Goal: Communication & Community: Answer question/provide support

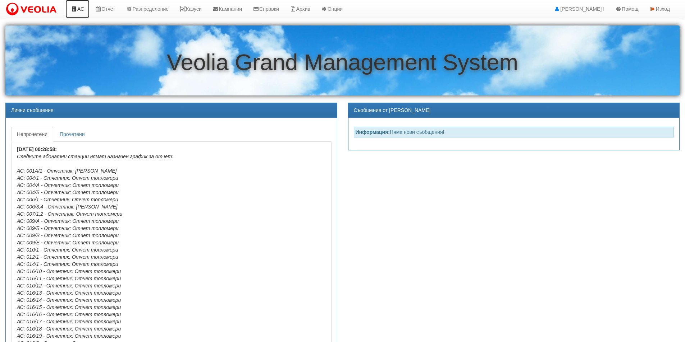
click at [81, 7] on link "АС" at bounding box center [77, 9] width 24 height 18
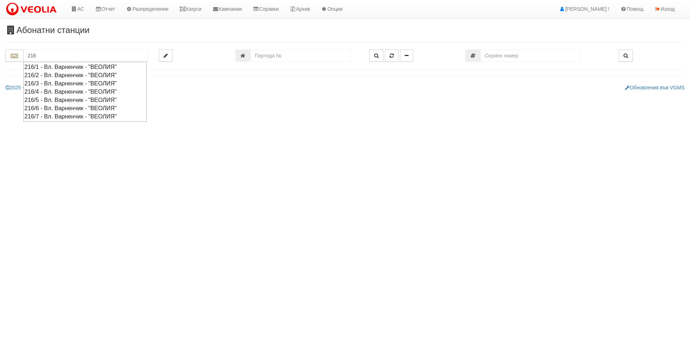
click at [38, 100] on div "216/5 - Вл. Варненчик - "ВЕОЛИЯ"" at bounding box center [84, 100] width 121 height 8
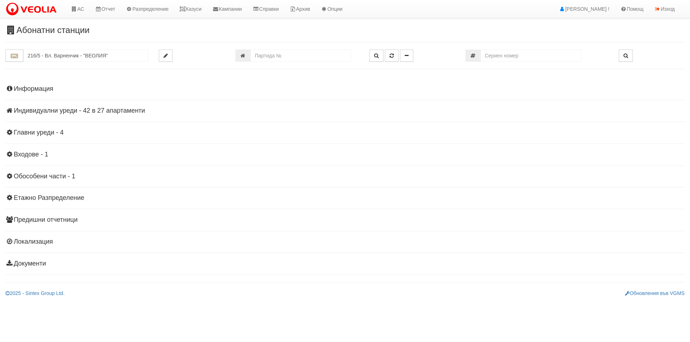
click at [60, 111] on h4 "Индивидуални уреди - 42 в 27 апартаменти" at bounding box center [344, 110] width 679 height 7
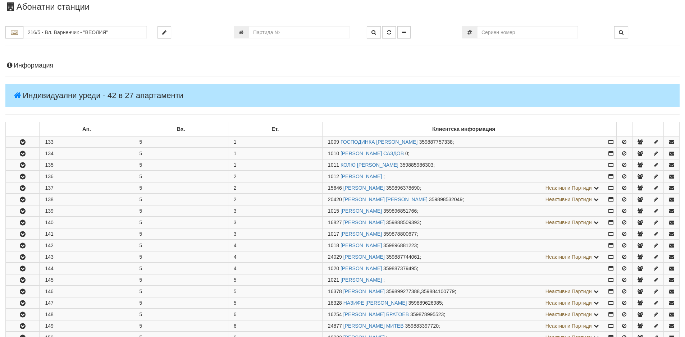
scroll to position [36, 0]
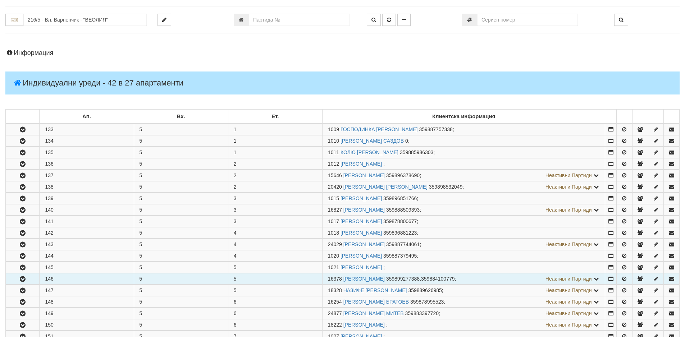
click at [21, 280] on icon "button" at bounding box center [22, 279] width 9 height 5
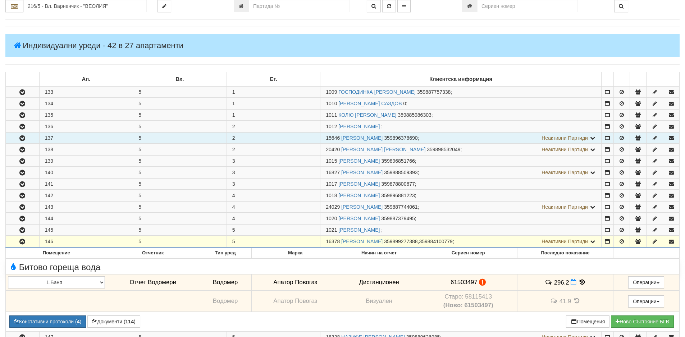
scroll to position [144, 0]
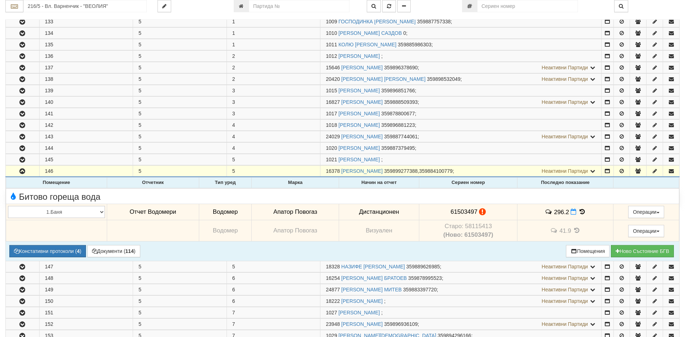
click at [580, 211] on icon at bounding box center [582, 212] width 8 height 6
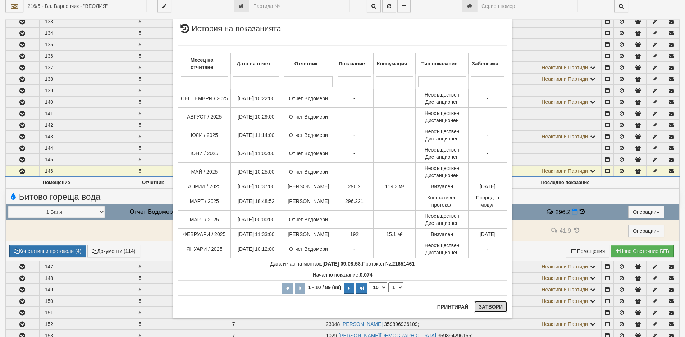
click at [489, 308] on button "Затвори" at bounding box center [490, 306] width 33 height 11
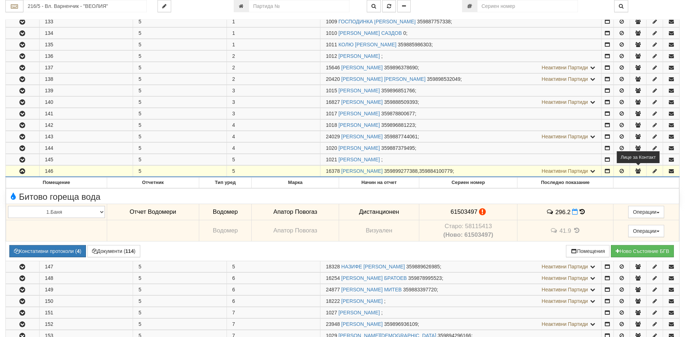
click at [636, 170] on icon "button" at bounding box center [638, 171] width 6 height 5
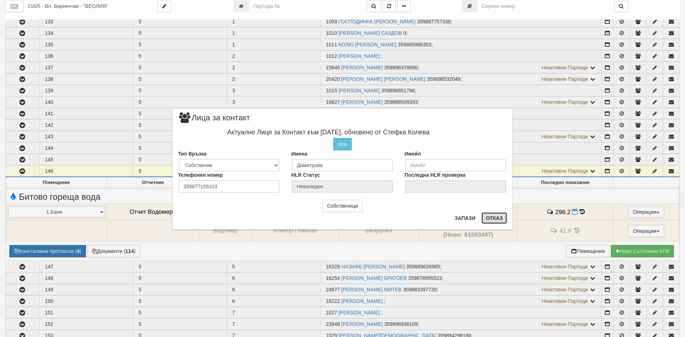
click at [494, 218] on button "Отказ" at bounding box center [494, 217] width 26 height 11
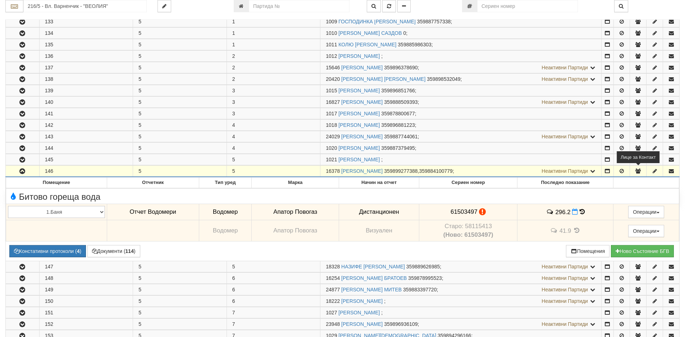
click at [638, 171] on icon "button" at bounding box center [638, 171] width 6 height 5
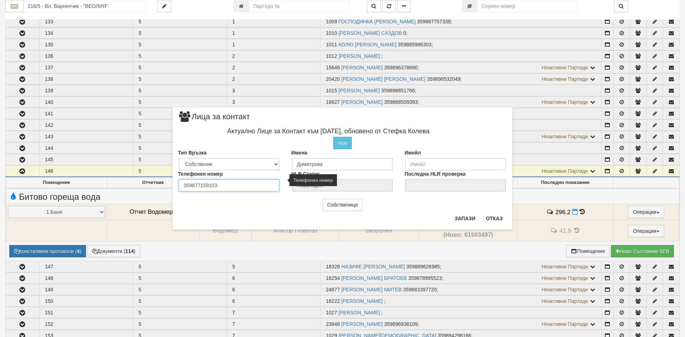
drag, startPoint x: 210, startPoint y: 185, endPoint x: 222, endPoint y: 185, distance: 11.9
click at [222, 185] on input "359877159103" at bounding box center [229, 185] width 101 height 12
click at [491, 218] on button "Отказ" at bounding box center [494, 218] width 26 height 11
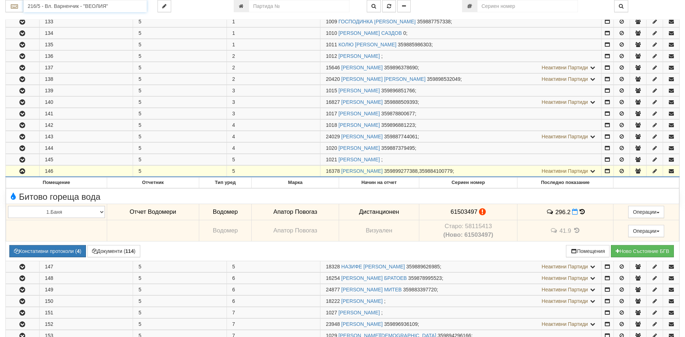
click at [75, 5] on input "216/5 - Вл. Варненчик - "ВЕОЛИЯ"" at bounding box center [84, 6] width 123 height 12
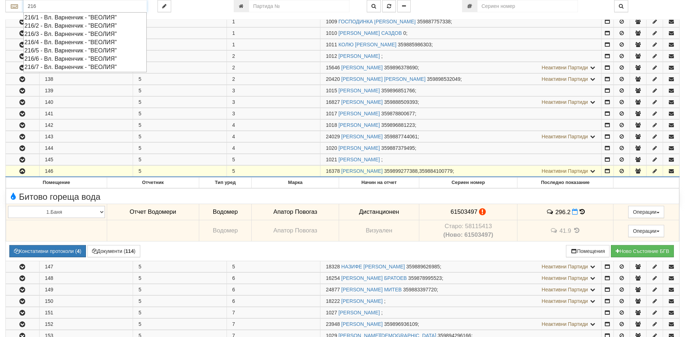
click at [36, 42] on div "216/4 - Вл. Варненчик - "ВЕОЛИЯ"" at bounding box center [84, 42] width 121 height 8
type input "216/4 - Вл. Варненчик - "ВЕОЛИЯ""
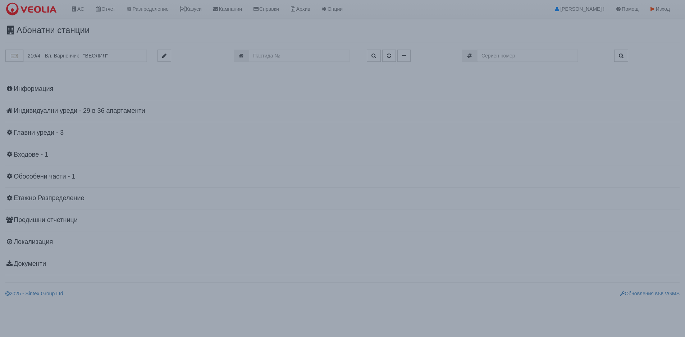
scroll to position [0, 0]
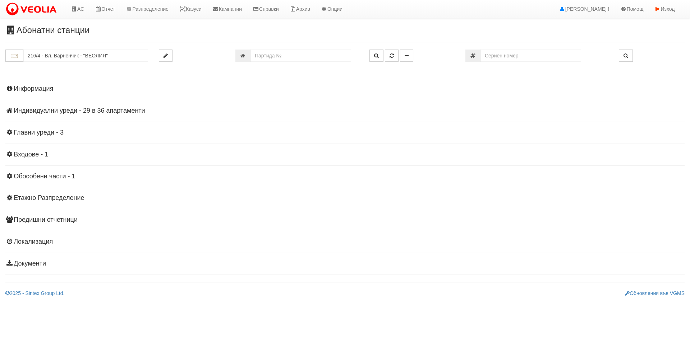
click at [45, 109] on h4 "Индивидуални уреди - 29 в 36 апартаменти" at bounding box center [344, 110] width 679 height 7
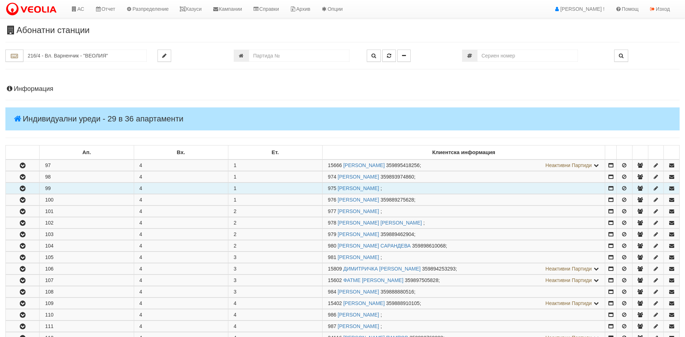
click at [22, 188] on icon "button" at bounding box center [22, 188] width 9 height 5
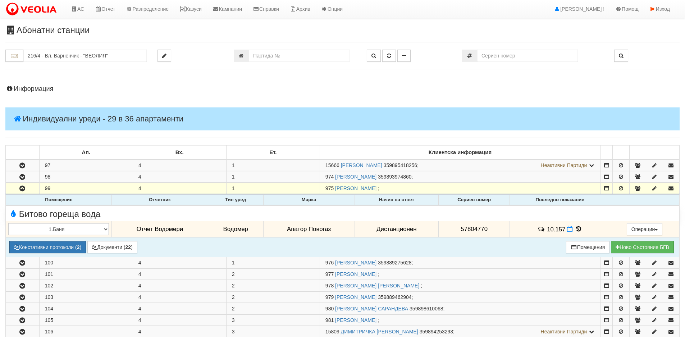
click at [575, 227] on icon at bounding box center [578, 229] width 8 height 6
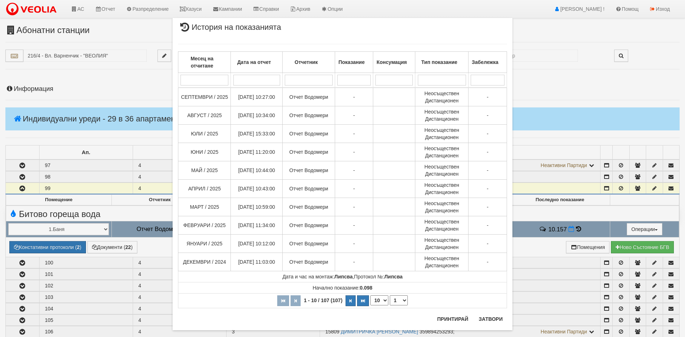
click at [381, 302] on select "10 20 30 40" at bounding box center [379, 300] width 18 height 10
select select "40"
click at [370, 305] on select "10 20 30 40" at bounding box center [379, 300] width 18 height 10
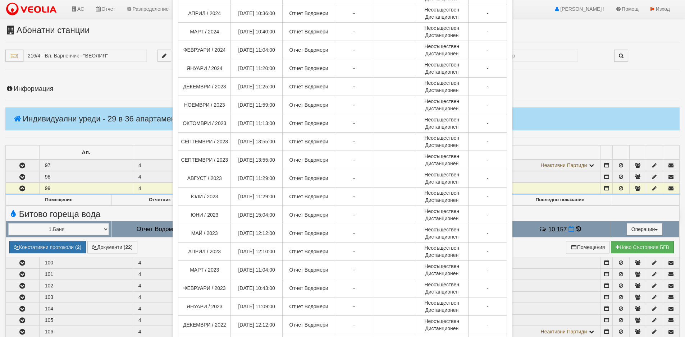
scroll to position [539, 0]
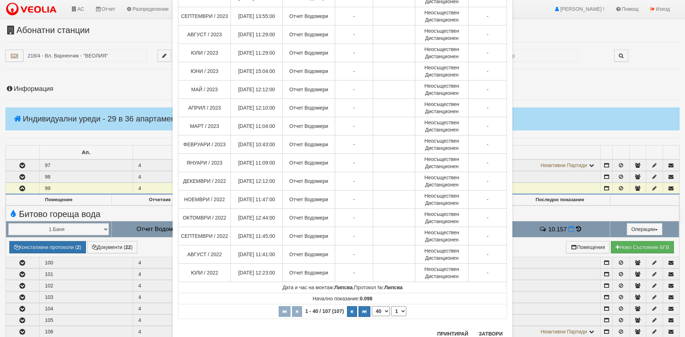
drag, startPoint x: 401, startPoint y: 311, endPoint x: 396, endPoint y: 319, distance: 9.5
click at [401, 311] on select "1 2 3" at bounding box center [398, 311] width 15 height 10
click at [391, 306] on select "1 2 3" at bounding box center [398, 311] width 15 height 10
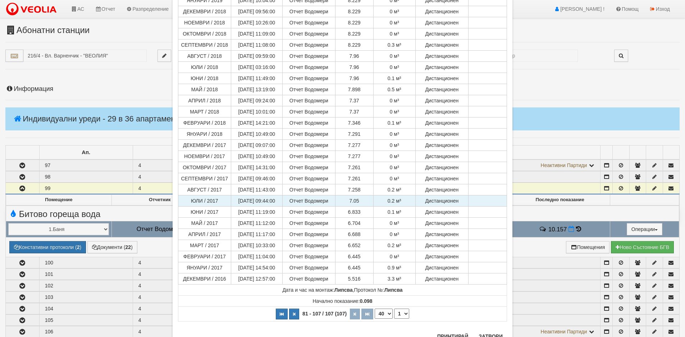
scroll to position [108, 0]
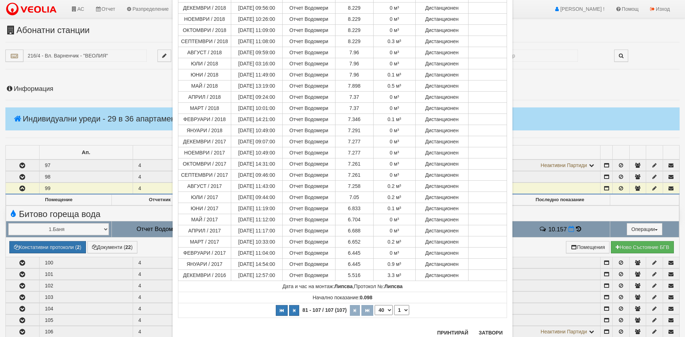
click at [403, 312] on select "1 2 3" at bounding box center [401, 310] width 15 height 10
click at [394, 315] on select "1 2 3" at bounding box center [401, 310] width 15 height 10
select select "2"
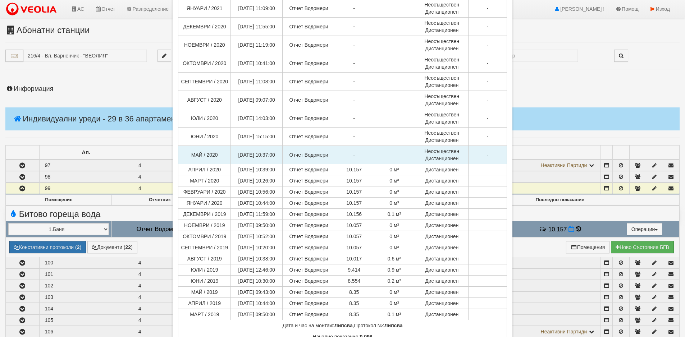
scroll to position [464, 0]
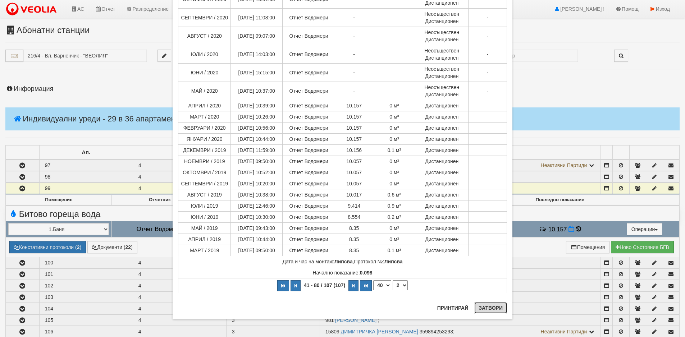
click at [483, 307] on button "Затвори" at bounding box center [490, 307] width 33 height 11
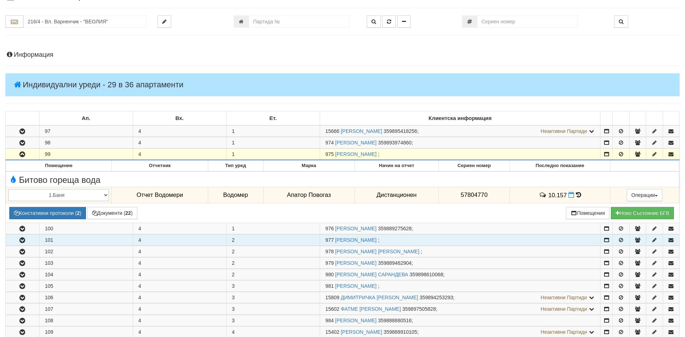
scroll to position [72, 0]
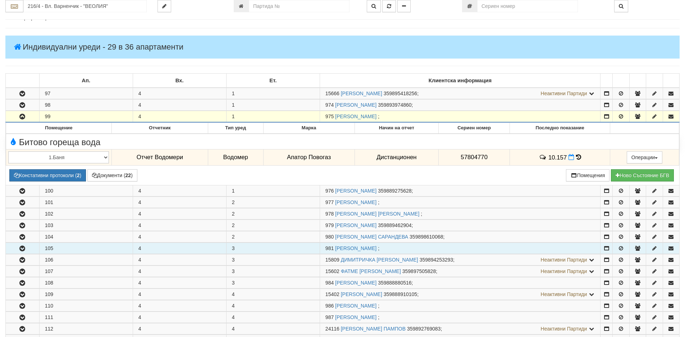
click at [23, 247] on icon "button" at bounding box center [22, 248] width 9 height 5
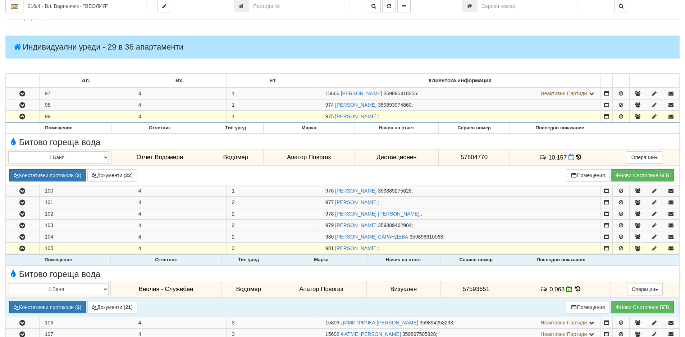
click at [576, 288] on icon at bounding box center [578, 289] width 8 height 6
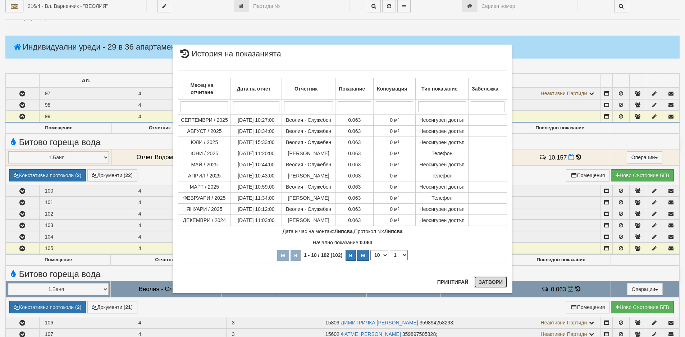
click at [488, 284] on button "Затвори" at bounding box center [490, 281] width 33 height 11
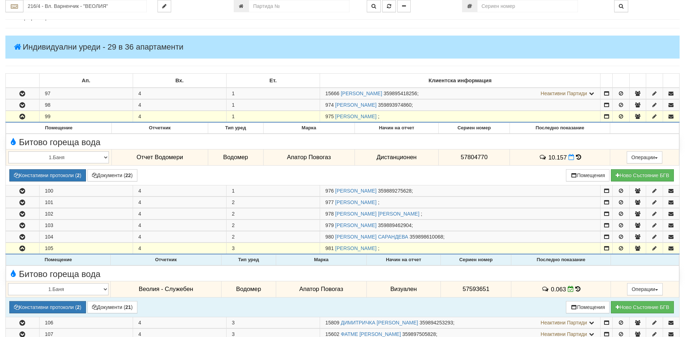
scroll to position [144, 0]
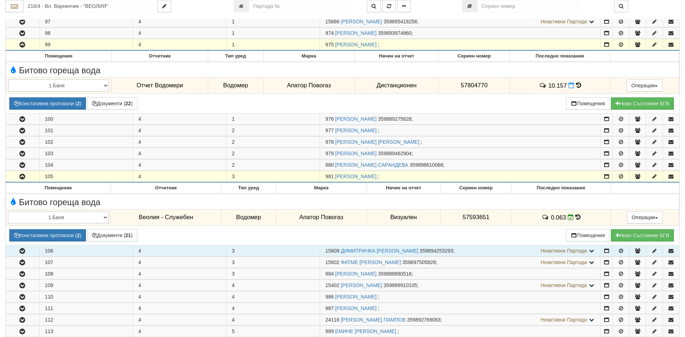
click at [25, 252] on icon "button" at bounding box center [22, 251] width 9 height 5
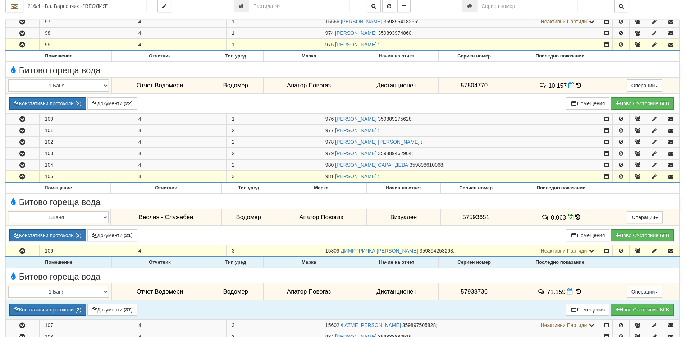
click at [577, 293] on icon at bounding box center [578, 292] width 8 height 6
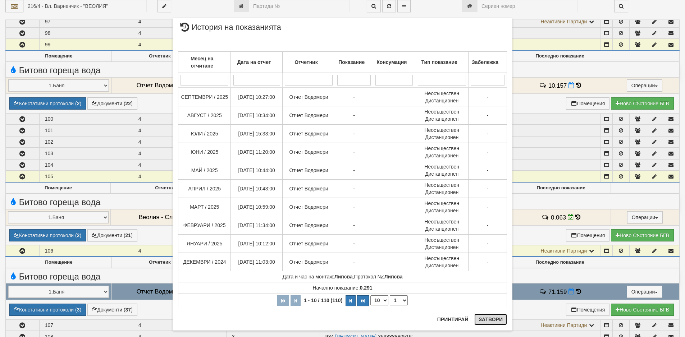
click at [482, 319] on button "Затвори" at bounding box center [490, 319] width 33 height 11
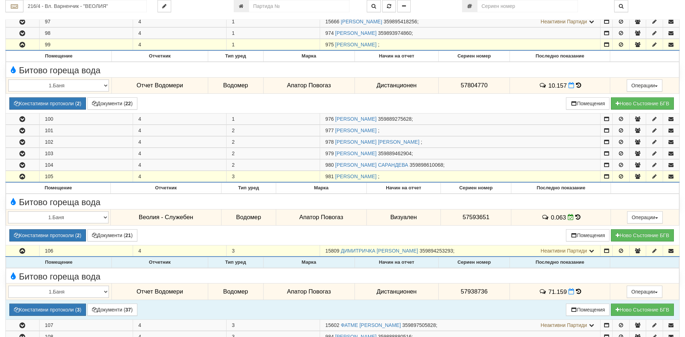
scroll to position [287, 0]
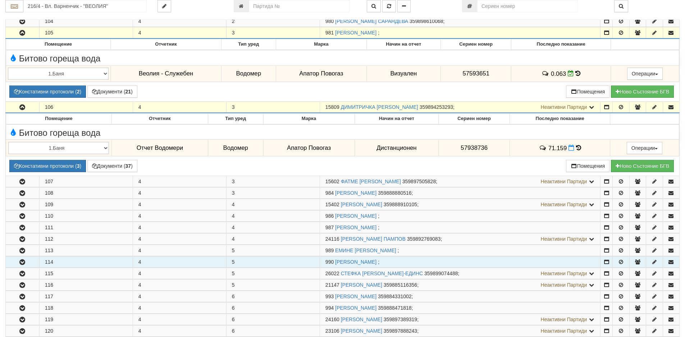
click at [21, 264] on icon "button" at bounding box center [22, 262] width 9 height 5
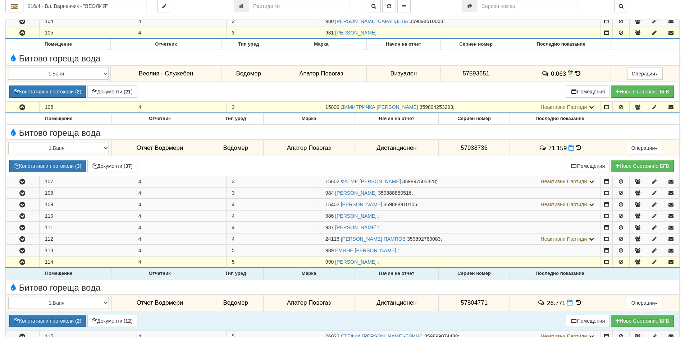
click at [577, 303] on icon at bounding box center [578, 303] width 8 height 6
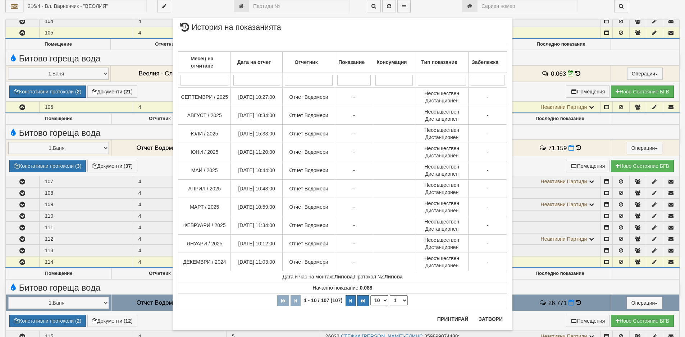
click at [381, 300] on select "10 20 30 40" at bounding box center [379, 300] width 18 height 10
select select "30"
click at [370, 305] on select "10 20 30 40" at bounding box center [379, 300] width 18 height 10
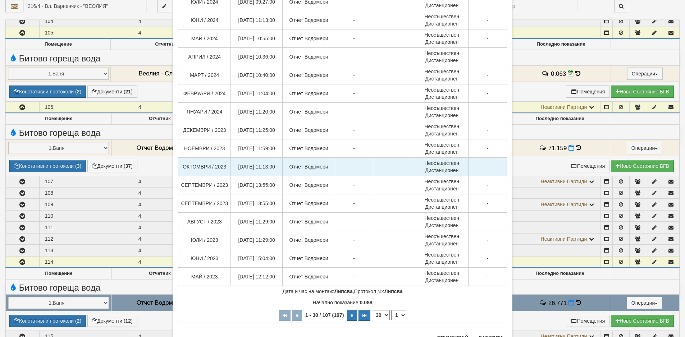
scroll to position [359, 0]
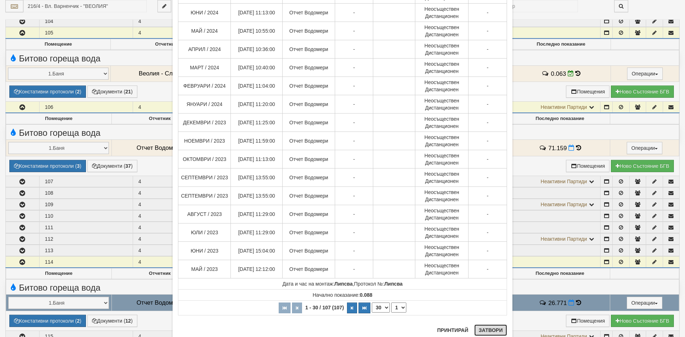
click at [491, 327] on button "Затвори" at bounding box center [490, 330] width 33 height 11
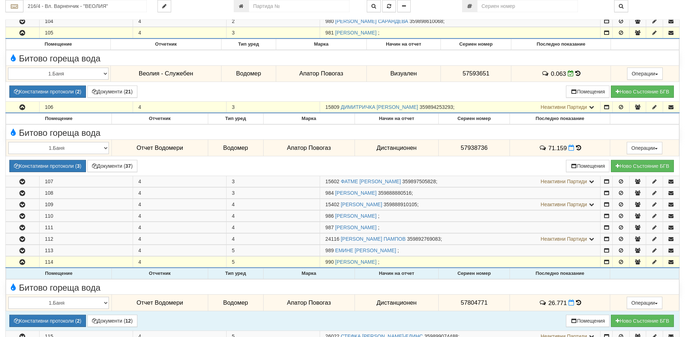
scroll to position [467, 0]
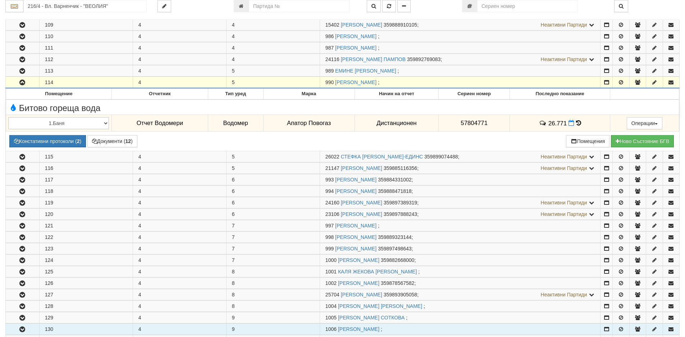
click at [20, 331] on icon "button" at bounding box center [22, 329] width 9 height 5
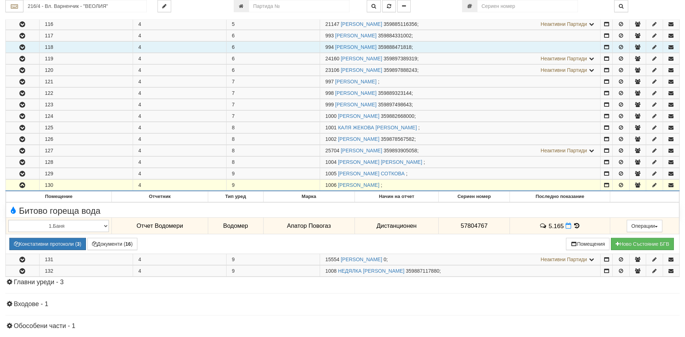
scroll to position [647, 0]
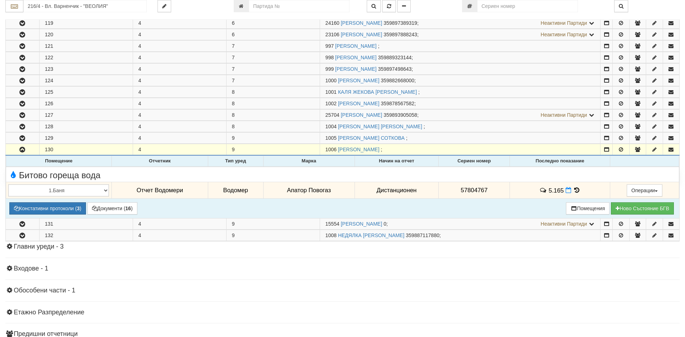
click at [576, 189] on icon at bounding box center [576, 190] width 8 height 6
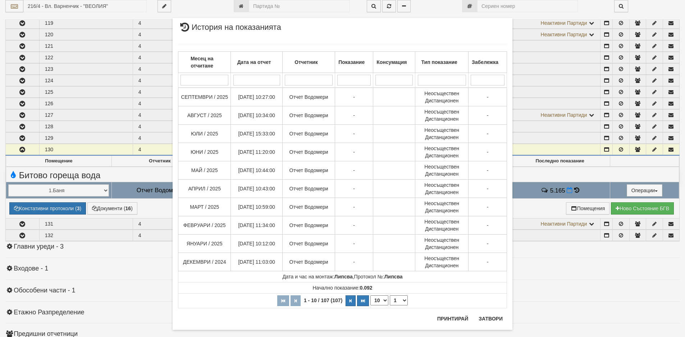
click at [383, 300] on select "10 20 30 40" at bounding box center [379, 300] width 18 height 10
select select "40"
click at [370, 305] on select "10 20 30 40" at bounding box center [379, 300] width 18 height 10
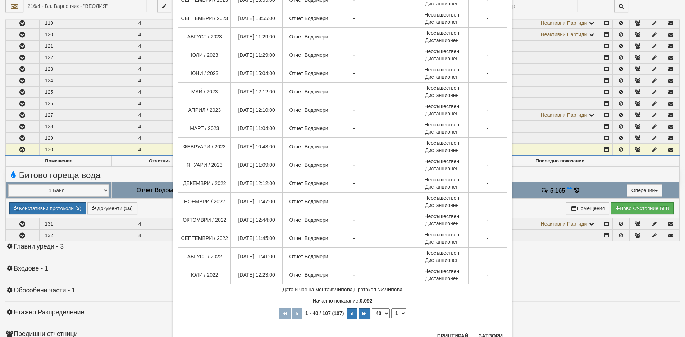
scroll to position [539, 0]
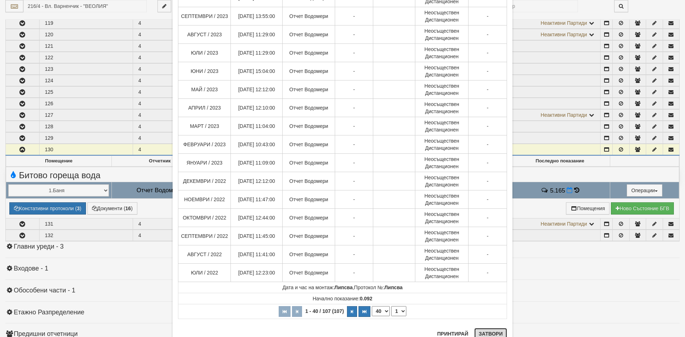
click at [481, 337] on button "Затвори" at bounding box center [490, 333] width 33 height 11
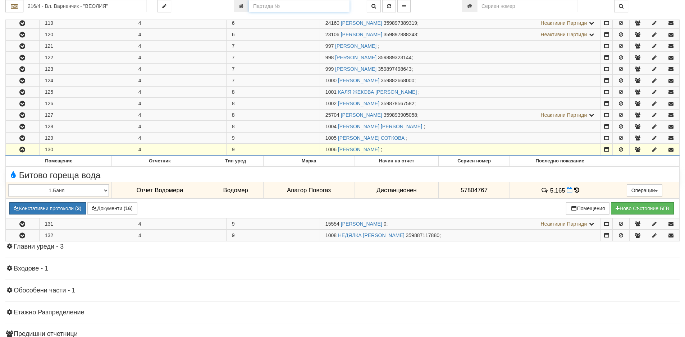
click at [269, 6] on input "number" at bounding box center [299, 6] width 101 height 12
type input "16378"
type input "216/5 - "ВЕОЛИЯ ЕНЕРДЖИ ВАРНА " ЕАД"
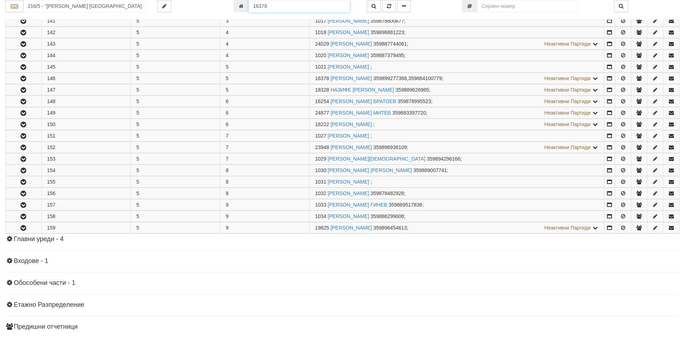
scroll to position [291, 0]
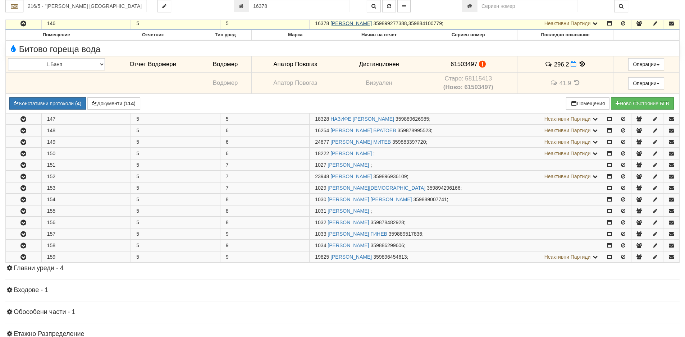
click at [372, 24] on link "ГОРАНКА ВАСИЛЕВА ДИМИТРОВА" at bounding box center [350, 23] width 41 height 6
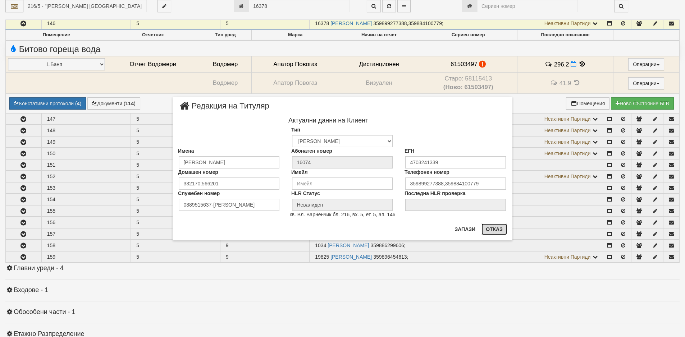
click at [497, 231] on button "Отказ" at bounding box center [494, 229] width 26 height 11
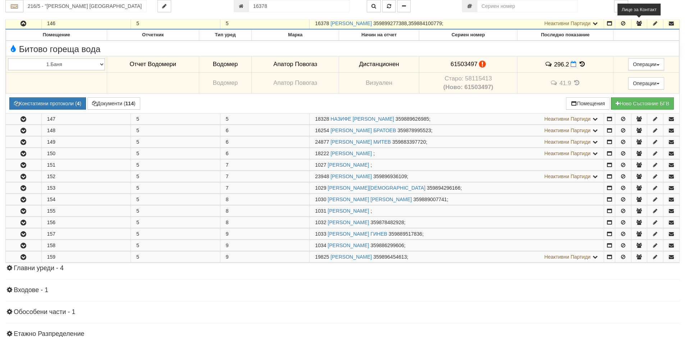
click at [639, 23] on icon "button" at bounding box center [638, 23] width 6 height 5
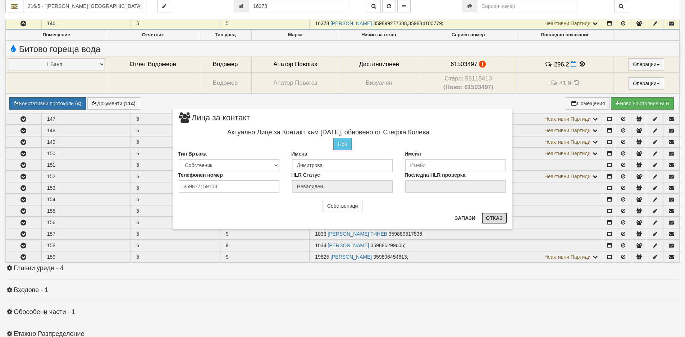
click at [496, 218] on button "Отказ" at bounding box center [494, 217] width 26 height 11
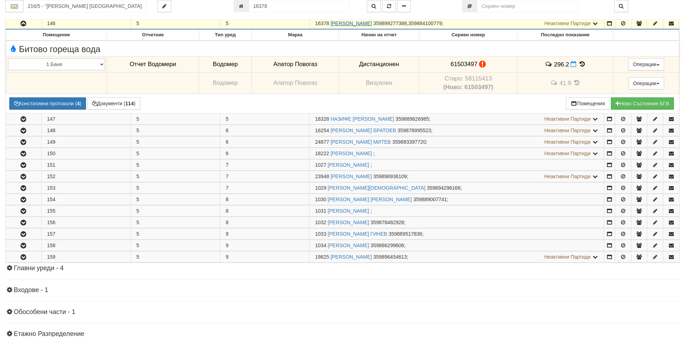
click at [359, 24] on link "ГОРАНКА ВАСИЛЕВА ДИМИТРОВА" at bounding box center [350, 23] width 41 height 6
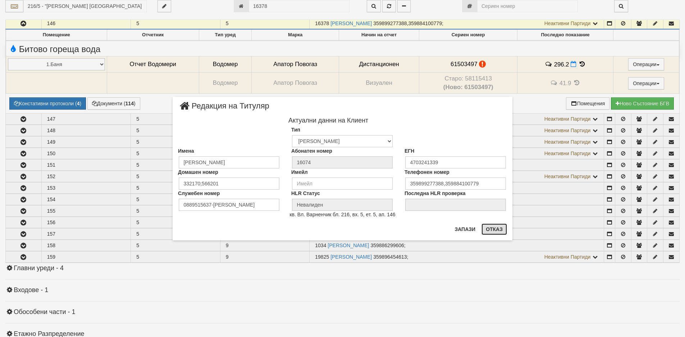
click at [492, 230] on button "Отказ" at bounding box center [494, 229] width 26 height 11
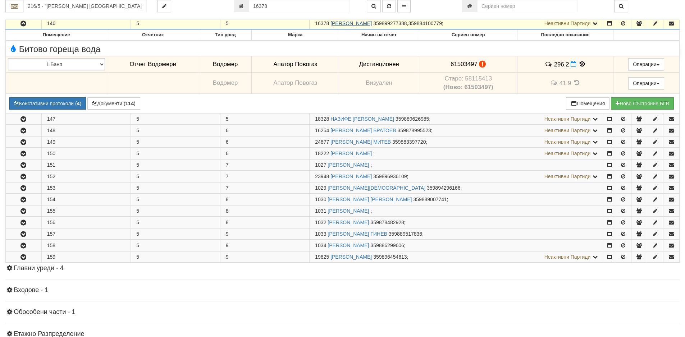
click at [362, 24] on link "ГОРАНКА ВАСИЛЕВА ДИМИТРОВА" at bounding box center [350, 23] width 41 height 6
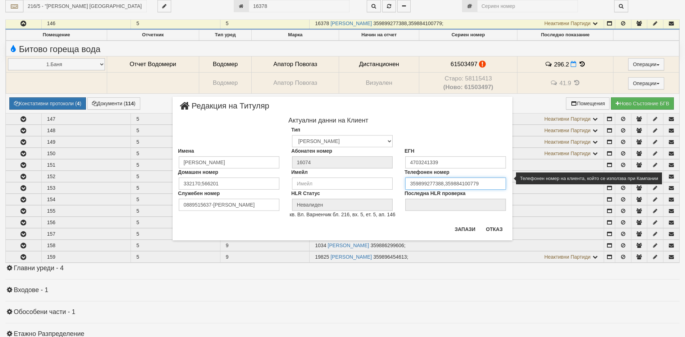
drag, startPoint x: 484, startPoint y: 184, endPoint x: 400, endPoint y: 185, distance: 84.5
click at [400, 185] on div "Телефонен номер 359899277388,359884100779" at bounding box center [455, 179] width 113 height 21
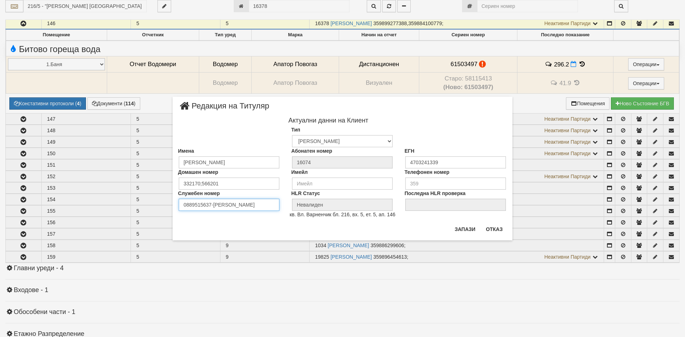
drag, startPoint x: 211, startPoint y: 204, endPoint x: 159, endPoint y: 207, distance: 52.2
click at [159, 207] on div "× Редакция на Титуляр Актуални данни на Клиент Тип Физическо Лице Фирма Институ…" at bounding box center [342, 120] width 420 height 240
click at [464, 232] on button "Запази" at bounding box center [464, 229] width 29 height 11
click at [497, 230] on button "Отказ" at bounding box center [494, 229] width 26 height 11
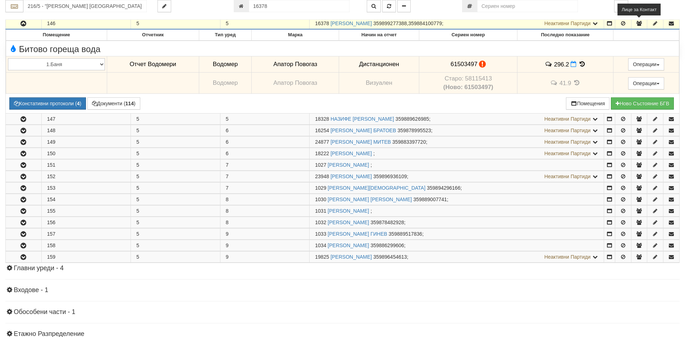
click at [641, 23] on icon "button" at bounding box center [638, 23] width 6 height 5
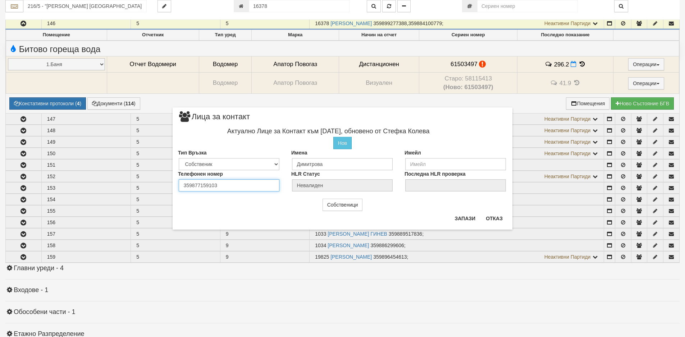
drag, startPoint x: 224, startPoint y: 184, endPoint x: 127, endPoint y: 170, distance: 97.7
click at [127, 170] on div "× Лица за контакт Актуално Лице за Контакт към 09/11/2023, обновено от Стефка К…" at bounding box center [342, 168] width 685 height 337
click at [494, 220] on button "Отказ" at bounding box center [494, 218] width 26 height 11
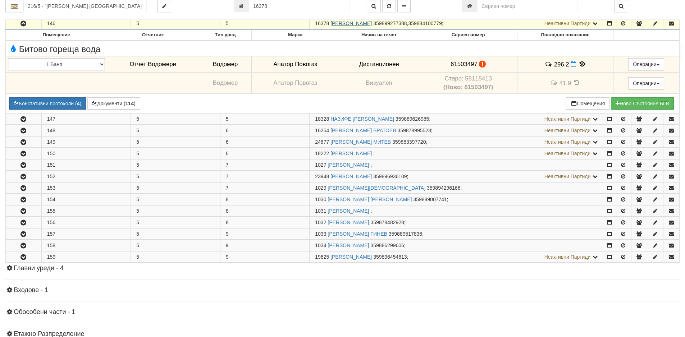
click at [362, 23] on link "ГОРАНКА ВАСИЛЕВА ДИМИТРОВА" at bounding box center [350, 23] width 41 height 6
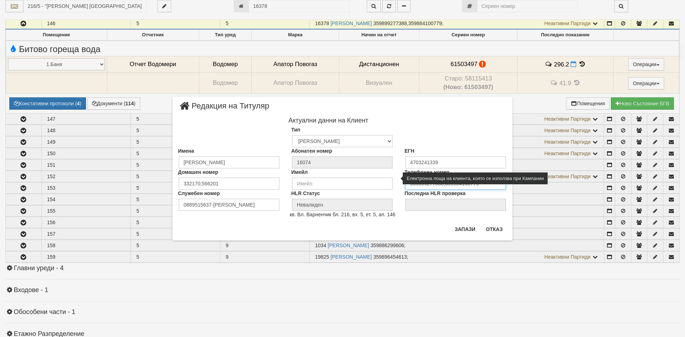
drag, startPoint x: 459, startPoint y: 184, endPoint x: 386, endPoint y: 180, distance: 73.4
click at [386, 180] on div "Домашен номер 332170;566201 Имейл Телефонен номер 359899277388,359884100779" at bounding box center [342, 179] width 340 height 21
click at [386, 180] on input "email" at bounding box center [342, 184] width 101 height 12
drag, startPoint x: 483, startPoint y: 182, endPoint x: 308, endPoint y: 172, distance: 175.3
click at [308, 172] on div "Домашен номер 332170;566201 Имейл Телефонен номер 359899277388,359884100779" at bounding box center [342, 179] width 340 height 21
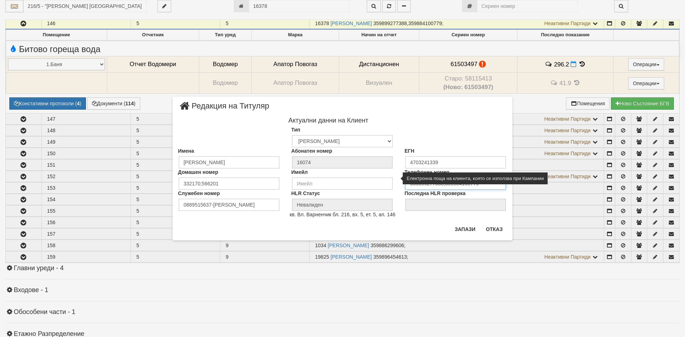
paste input "77159103"
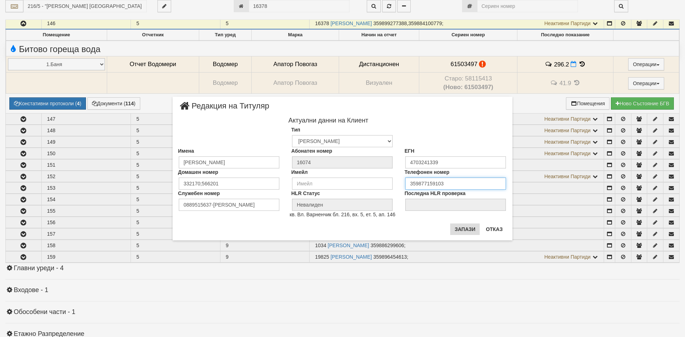
type input "359877159103"
click at [460, 232] on button "Запази" at bounding box center [464, 229] width 29 height 11
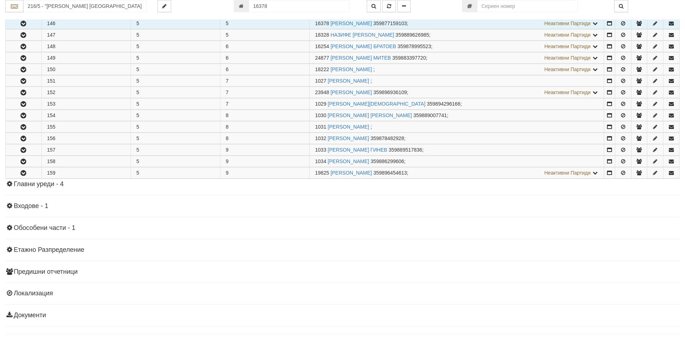
click at [25, 24] on icon "button" at bounding box center [23, 23] width 9 height 5
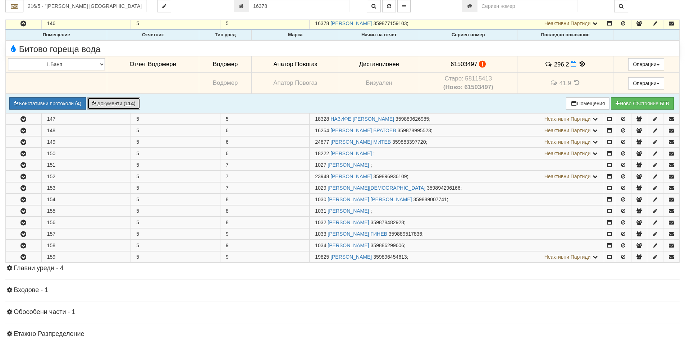
click at [115, 100] on button "Документи ( 114 )" at bounding box center [113, 103] width 53 height 12
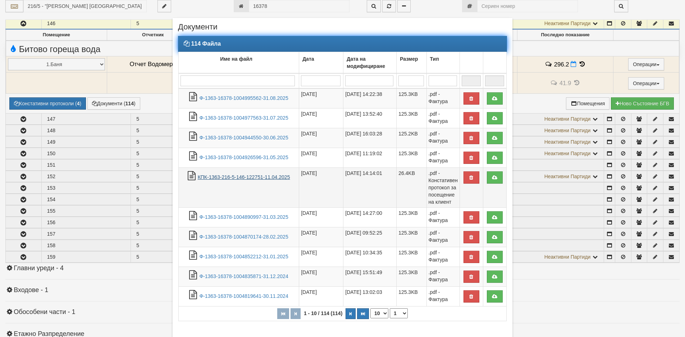
click at [238, 178] on link "КПК-1363-216-5-146-122751-11.04.2025" at bounding box center [244, 177] width 92 height 6
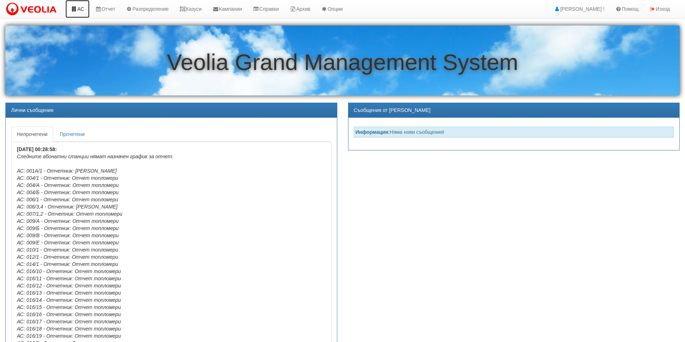
click at [82, 11] on link "АС" at bounding box center [77, 9] width 24 height 18
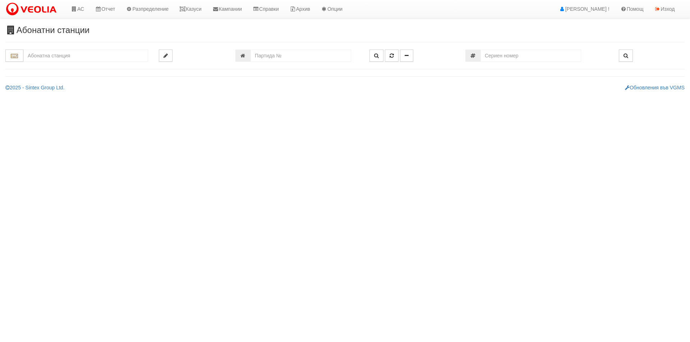
click at [80, 56] on input "text" at bounding box center [85, 56] width 125 height 12
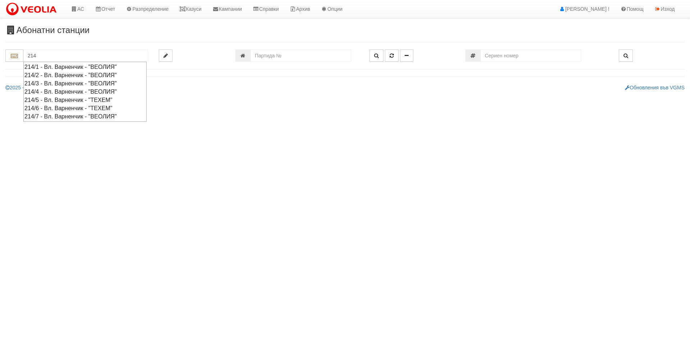
click at [40, 110] on div "214/6 - Вл. Варненчик - "ТЕХЕМ"" at bounding box center [84, 108] width 121 height 8
type input "214/6 - Вл. Варненчик - "ТЕХЕМ""
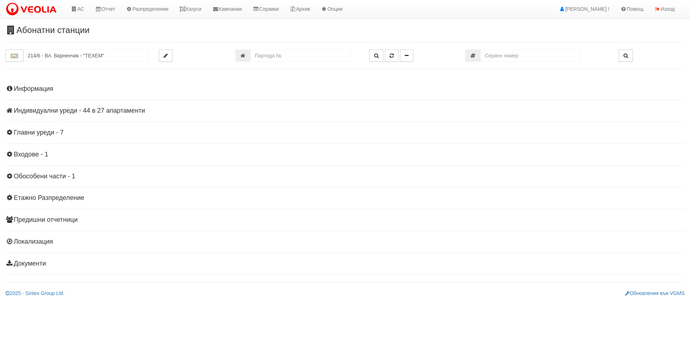
click at [66, 112] on h4 "Индивидуални уреди - 44 в 27 апартаменти" at bounding box center [344, 110] width 679 height 7
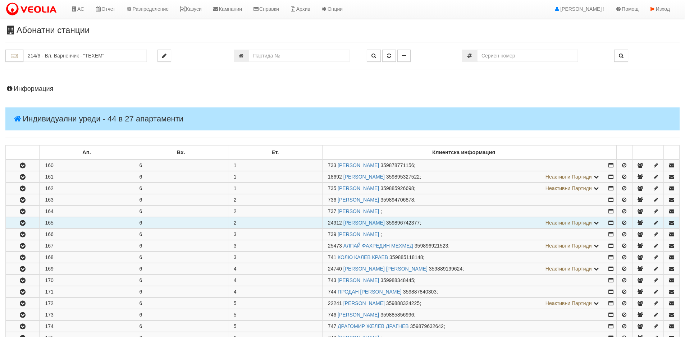
click at [22, 223] on icon "button" at bounding box center [22, 223] width 9 height 5
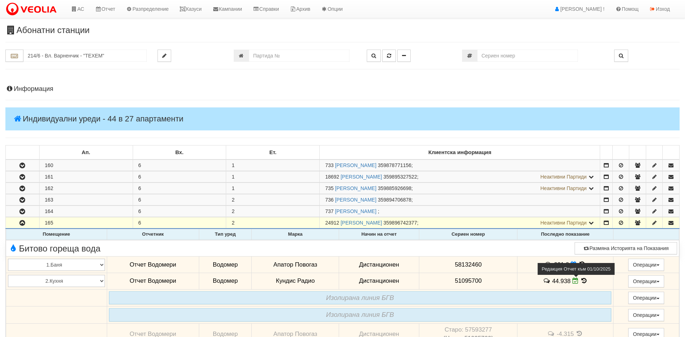
click at [574, 282] on icon at bounding box center [575, 281] width 6 height 6
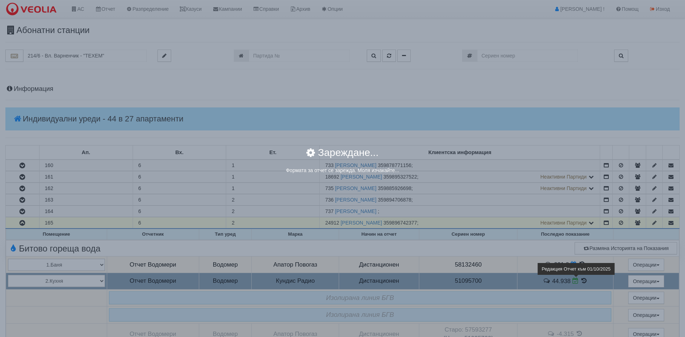
select select "ddb307f3-9e29-e611-80c1-afec7dc8e4eb"
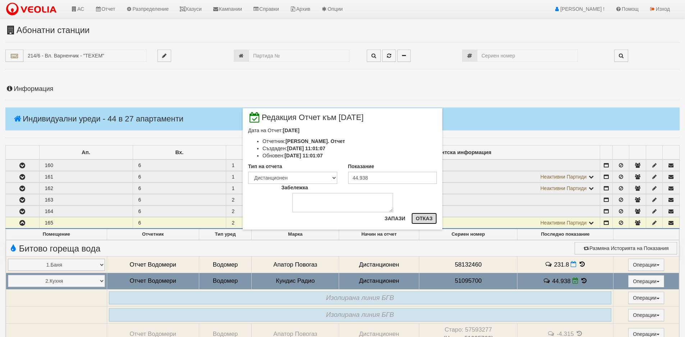
click at [423, 218] on button "Отказ" at bounding box center [424, 218] width 26 height 11
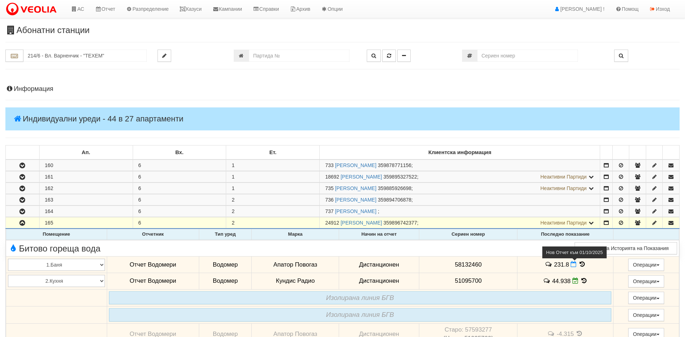
click at [571, 265] on icon at bounding box center [573, 264] width 6 height 6
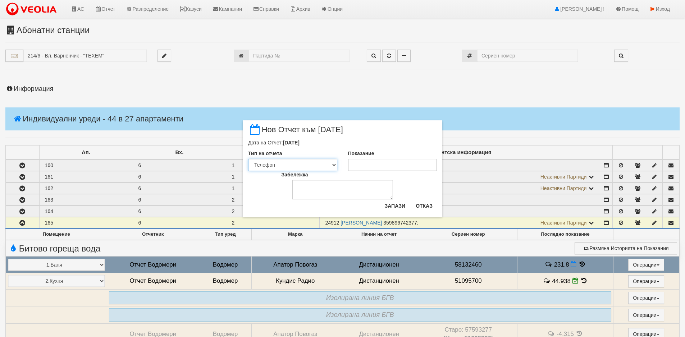
click at [334, 165] on select "Визуален Телефон Бележка Неосигурен достъп Самоотчет Служебно Дистанционен" at bounding box center [292, 165] width 89 height 12
select select "8dc75930-9bfd-e511-80be-8d5a1dced85a"
click at [248, 159] on select "Визуален Телефон Бележка Неосигурен достъп Самоотчет Служебно Дистанционен" at bounding box center [292, 165] width 89 height 12
click at [358, 163] on input "Показание" at bounding box center [392, 165] width 89 height 12
type input "2461"
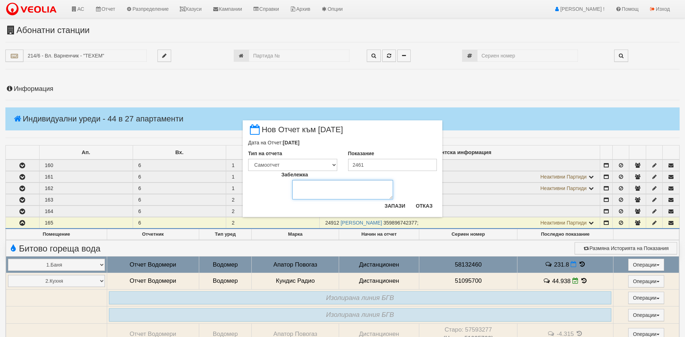
click at [305, 185] on textarea "Забележка" at bounding box center [342, 189] width 101 height 19
click at [307, 186] on textarea "Забележка" at bounding box center [342, 189] width 101 height 19
click at [319, 187] on textarea "снимка" at bounding box center [342, 189] width 101 height 19
click at [358, 185] on textarea "снимка, сигнал 125901/8,10,2025" at bounding box center [342, 189] width 101 height 19
click at [356, 187] on textarea "снимка, сигнал 125901/8,10,2025" at bounding box center [342, 189] width 101 height 19
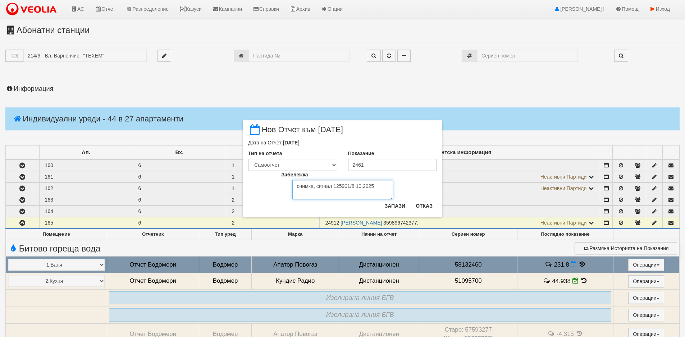
click at [363, 188] on textarea "снимка, сигнал 125901/8.10,2025" at bounding box center [342, 189] width 101 height 19
type textarea "снимка, сигнал 125901/8.10.2025"
click at [393, 208] on button "Запази" at bounding box center [394, 205] width 29 height 11
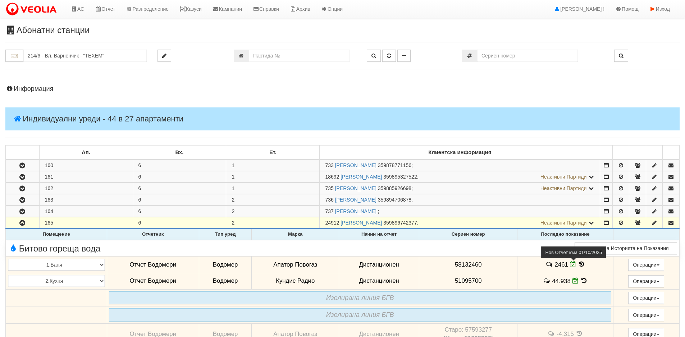
click at [570, 266] on icon at bounding box center [573, 264] width 6 height 6
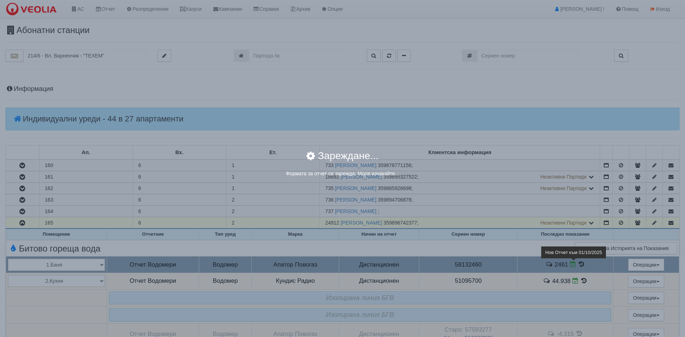
select select "8dc75930-9bfd-e511-80be-8d5a1dced85a"
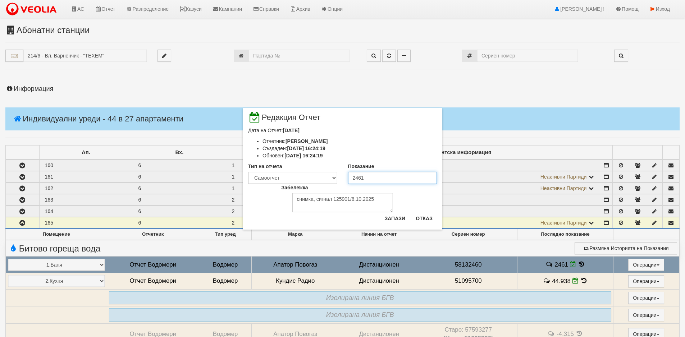
click at [361, 178] on input "2461" at bounding box center [392, 178] width 89 height 12
type input "246.1"
click at [399, 220] on button "Запази" at bounding box center [394, 218] width 29 height 11
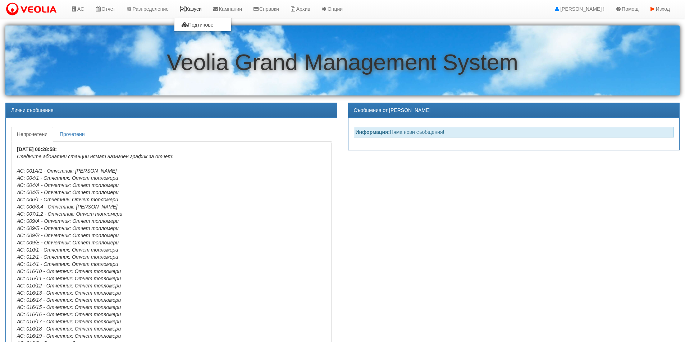
click at [190, 9] on link "Казуси" at bounding box center [190, 9] width 33 height 18
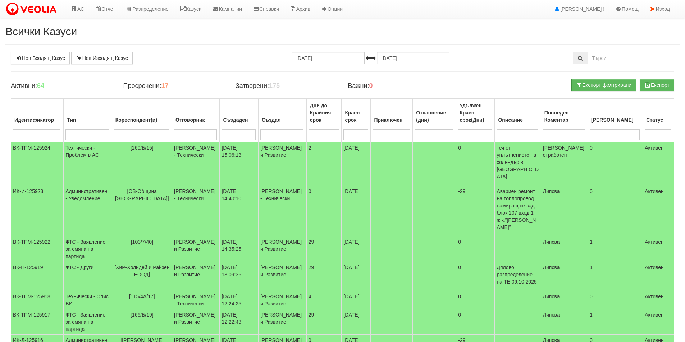
click at [202, 137] on input "search" at bounding box center [195, 134] width 43 height 11
type input "[PERSON_NAME]"
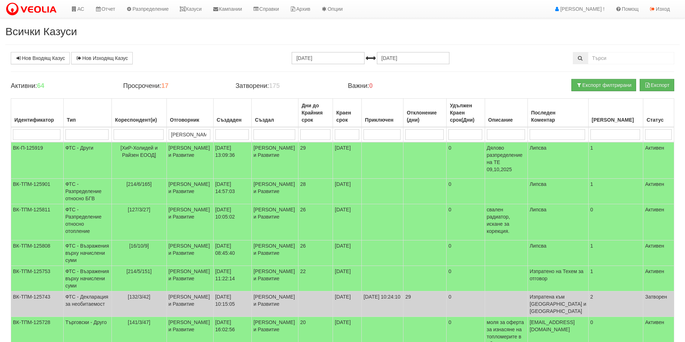
type input "Ант"
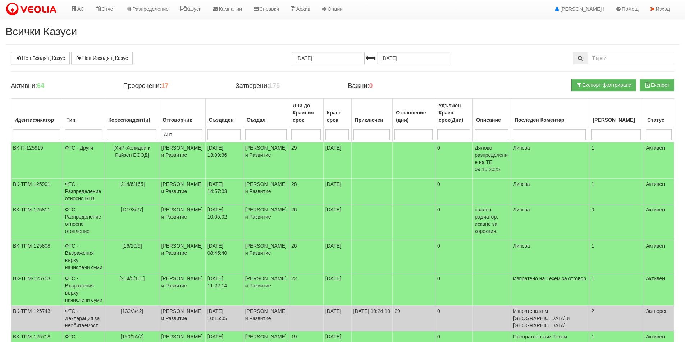
type input "Ант"
click at [90, 192] on td "ФТС - Разпределение относно БГВ" at bounding box center [84, 192] width 42 height 26
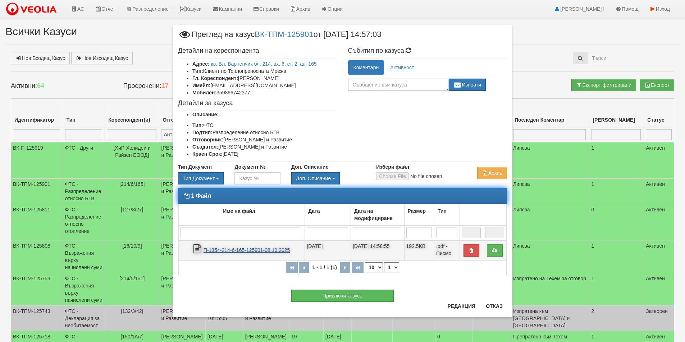
click at [245, 251] on link "П-1354-214-6-165-125901-08.10.2025" at bounding box center [246, 251] width 86 height 6
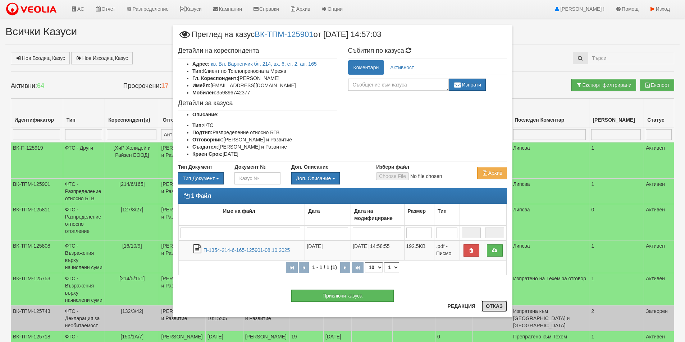
click at [493, 306] on button "Отказ" at bounding box center [494, 306] width 26 height 11
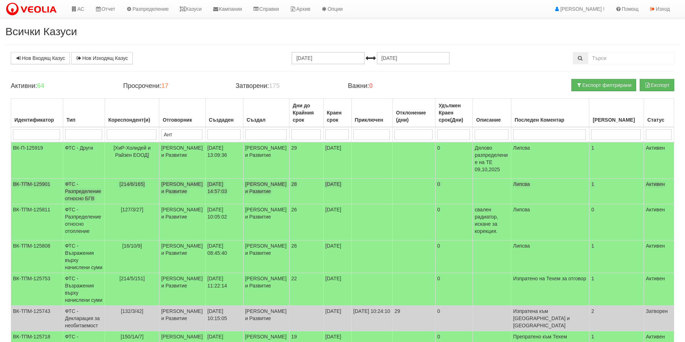
click at [73, 195] on td "ФТС - Разпределение относно БГВ" at bounding box center [84, 192] width 42 height 26
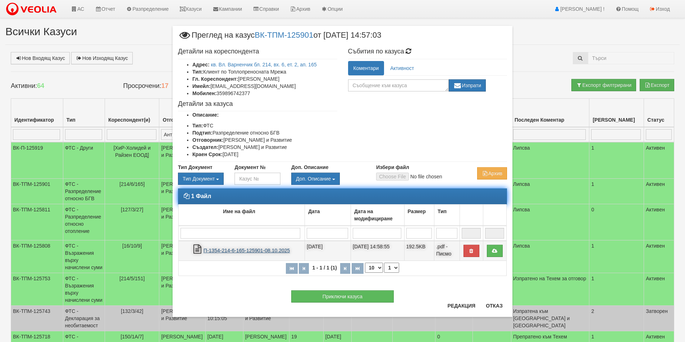
click at [242, 250] on link "П-1354-214-6-165-125901-08.10.2025" at bounding box center [246, 251] width 86 height 6
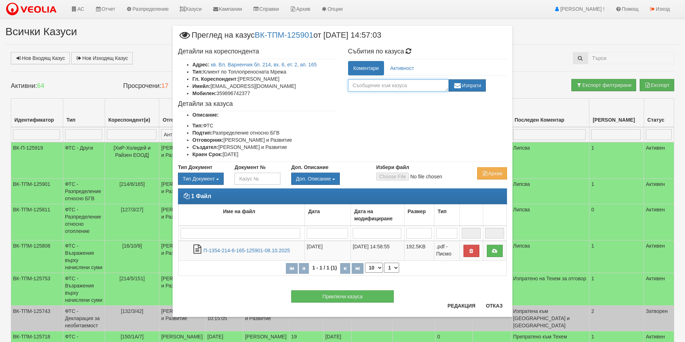
click at [367, 84] on textarea at bounding box center [398, 85] width 101 height 12
type textarea "I"
type textarea "Изпратено на Техем за проверка."
click at [466, 83] on button "Изпрати" at bounding box center [466, 85] width 37 height 12
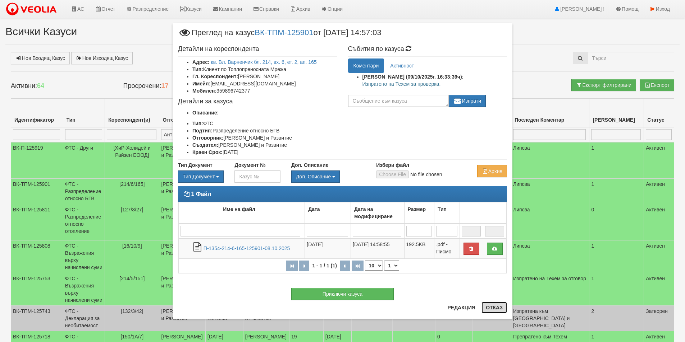
click at [486, 310] on button "Отказ" at bounding box center [494, 307] width 26 height 11
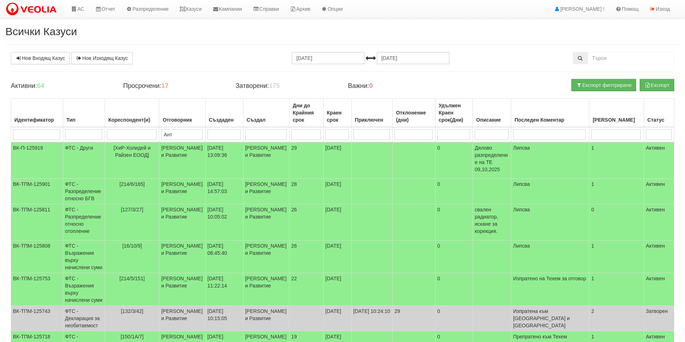
click at [175, 135] on input "Ант" at bounding box center [181, 134] width 41 height 11
type input "Анто"
